Goal: Book appointment/travel/reservation

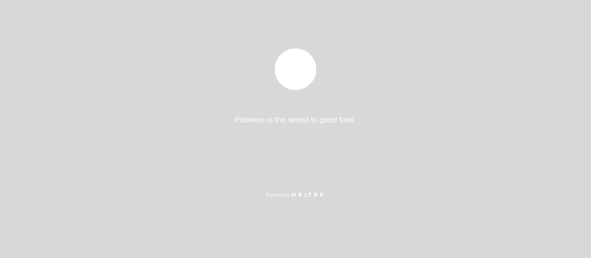
select select "es"
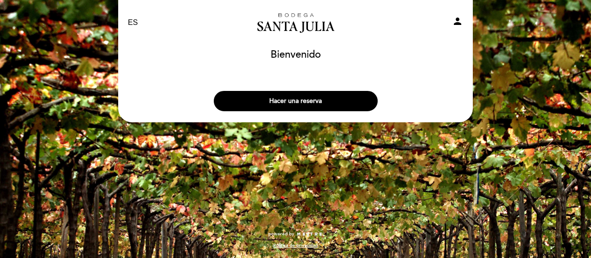
click at [545, 59] on div "EN ES PT Bodega [GEOGRAPHIC_DATA][PERSON_NAME] person [GEOGRAPHIC_DATA] [GEOGRA…" at bounding box center [295, 129] width 591 height 258
click at [313, 98] on button "Hacer una reserva" at bounding box center [296, 101] width 164 height 20
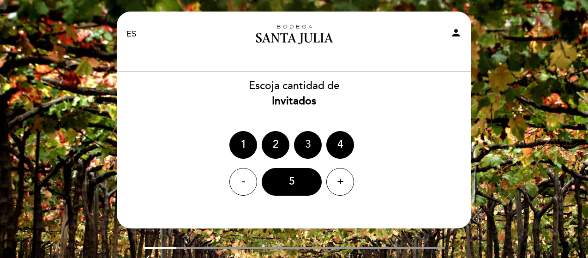
click at [305, 143] on div "3" at bounding box center [308, 145] width 28 height 28
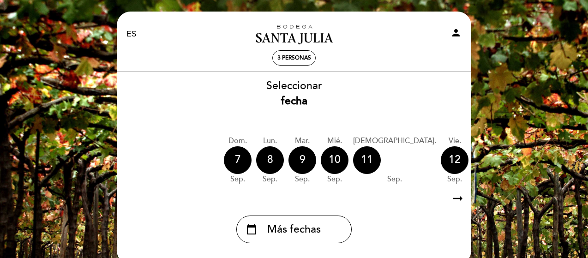
click at [302, 83] on div "Seleccionar fecha" at bounding box center [293, 93] width 355 height 30
click at [459, 201] on icon "arrow_right_alt" at bounding box center [458, 199] width 14 height 20
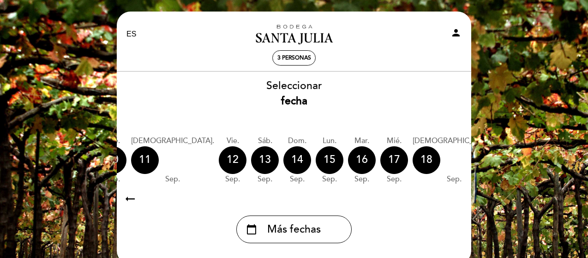
scroll to position [0, 269]
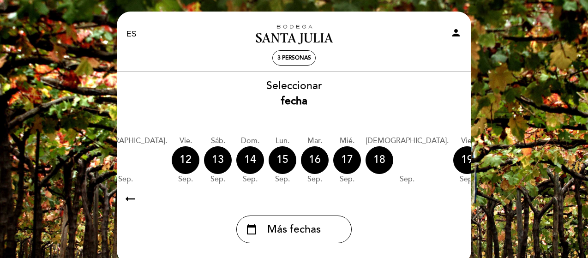
click at [558, 156] on icon "calendar_today" at bounding box center [563, 160] width 11 height 16
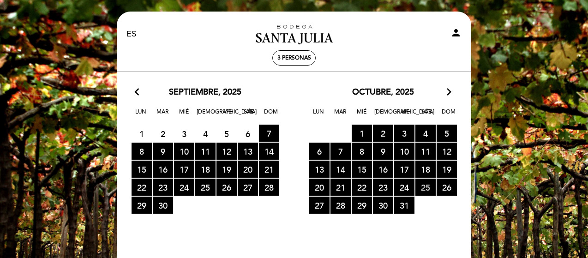
click at [424, 189] on span "25 RESERVAS DISPONIBLES" at bounding box center [425, 187] width 20 height 17
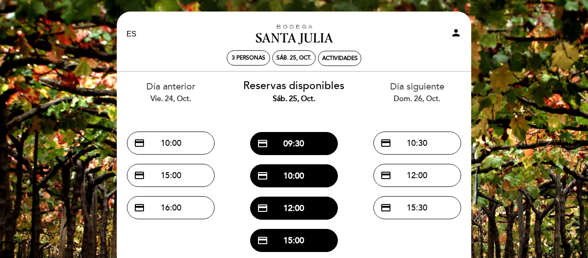
drag, startPoint x: 578, startPoint y: 113, endPoint x: 576, endPoint y: 162, distance: 48.9
click at [577, 161] on div "EN ES PT Bodega [GEOGRAPHIC_DATA][PERSON_NAME] person 3 personas sáb. 25, oct. …" at bounding box center [294, 197] width 588 height 394
drag, startPoint x: 404, startPoint y: 179, endPoint x: 327, endPoint y: 148, distance: 83.4
click at [328, 150] on div "Día anterior vie. 24, oct. credit_card 10:00 credit_card 15:00 credit_card 16:0…" at bounding box center [293, 180] width 369 height 217
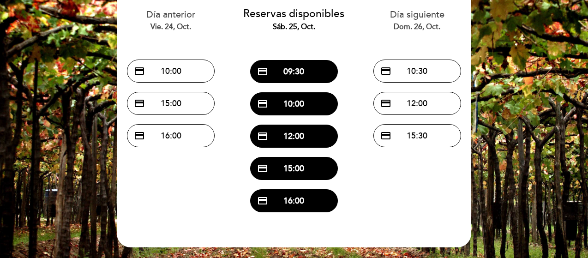
scroll to position [74, 0]
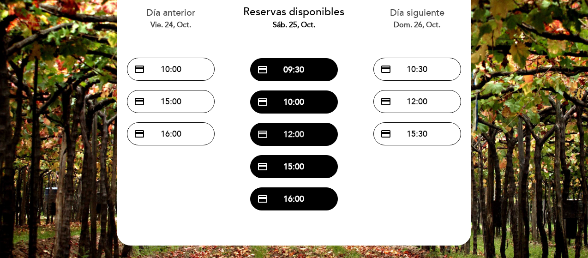
click at [312, 125] on button "credit_card 12:00" at bounding box center [294, 134] width 88 height 23
